Goal: Task Accomplishment & Management: Manage account settings

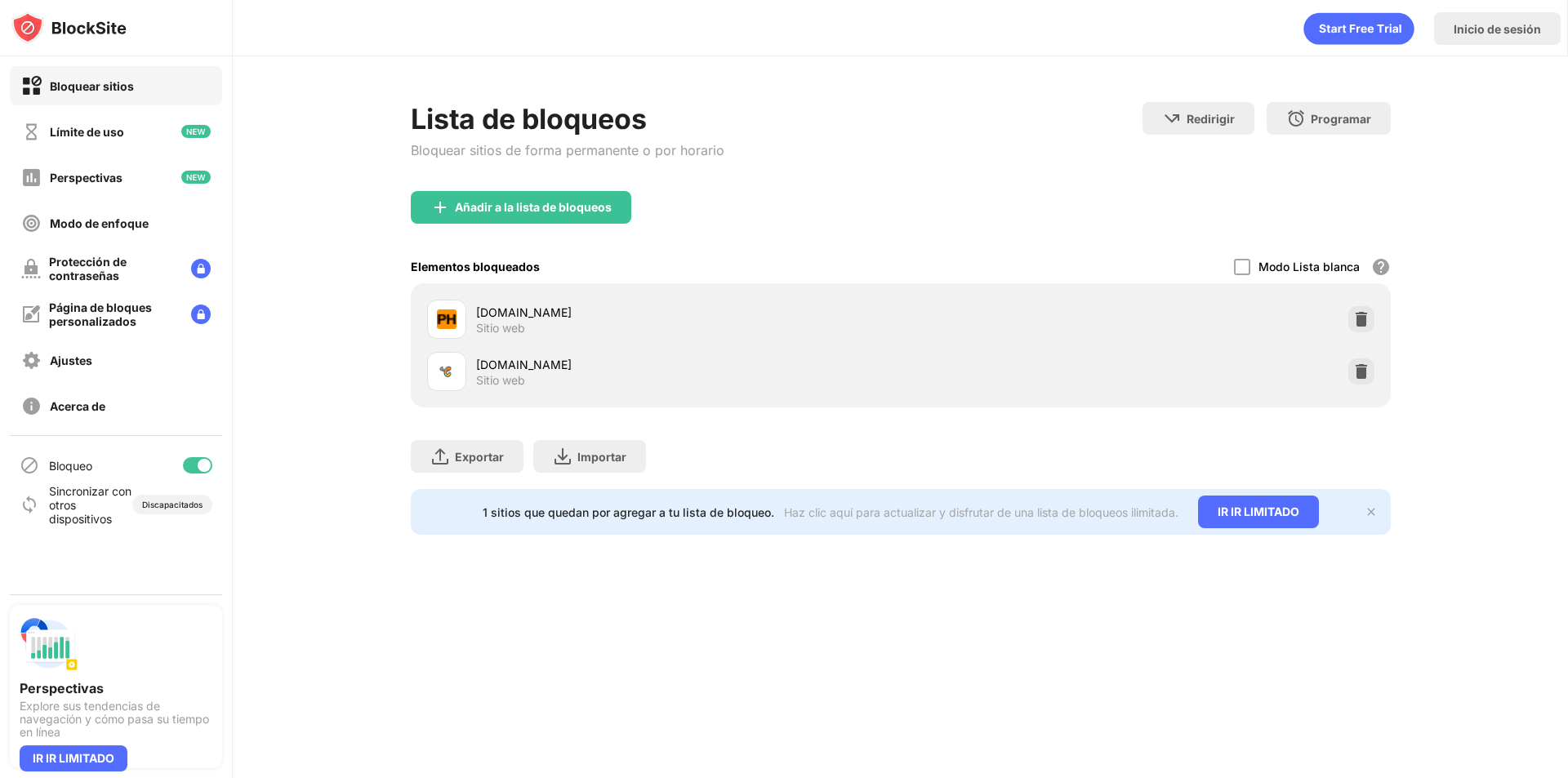
click at [1354, 376] on img at bounding box center [1362, 372] width 17 height 17
